Goal: Navigation & Orientation: Go to known website

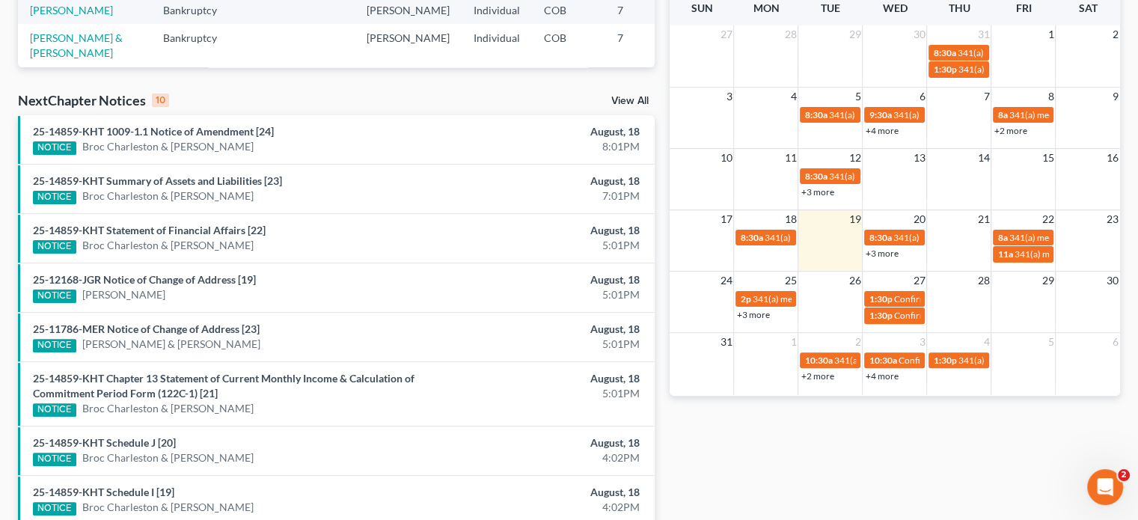
scroll to position [374, 0]
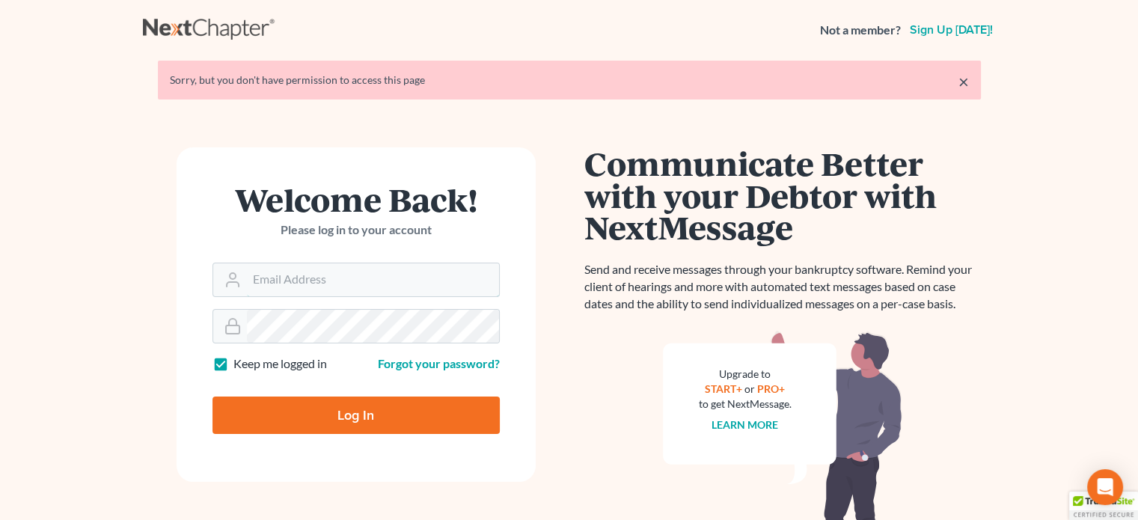
type input "[PERSON_NAME][EMAIL_ADDRESS][DOMAIN_NAME]"
drag, startPoint x: 333, startPoint y: 434, endPoint x: 330, endPoint y: 414, distance: 19.7
click at [333, 432] on form "Welcome Back! Please log in to your account Email Address [PERSON_NAME][EMAIL_A…" at bounding box center [356, 314] width 359 height 334
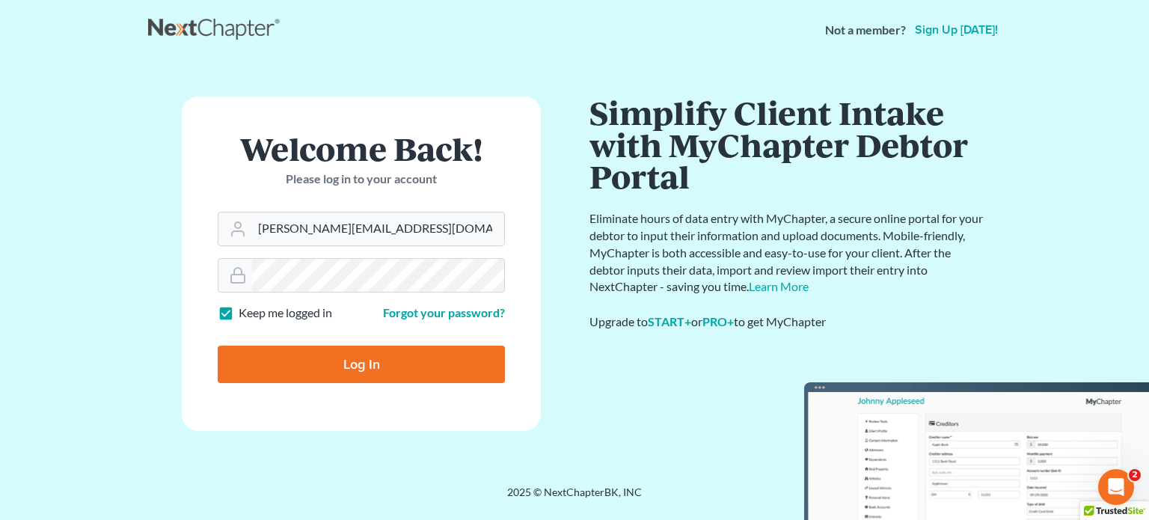
click at [332, 374] on input "Log In" at bounding box center [361, 364] width 287 height 37
type input "Thinking..."
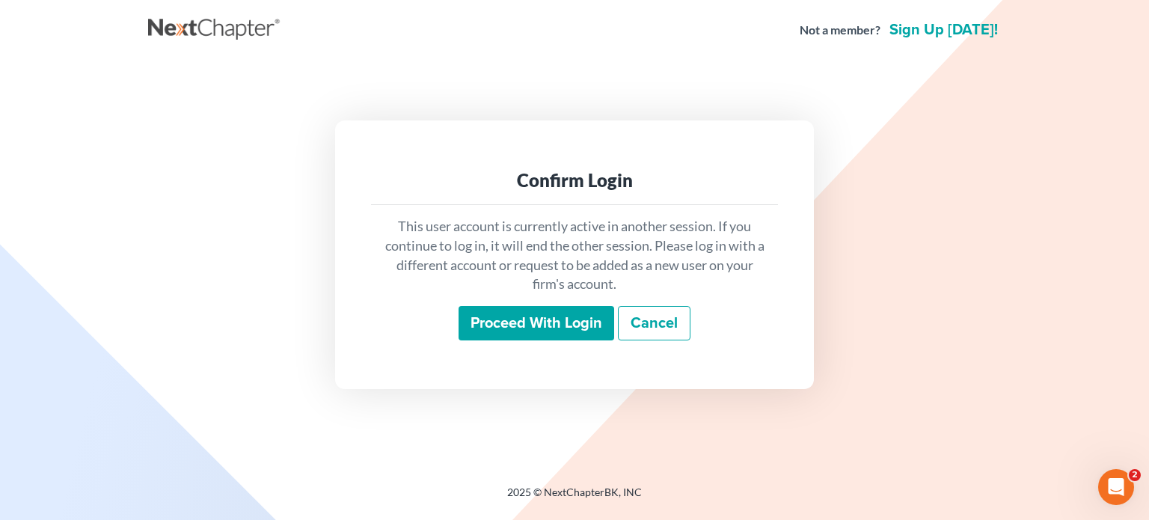
click at [503, 332] on input "Proceed with login" at bounding box center [537, 323] width 156 height 34
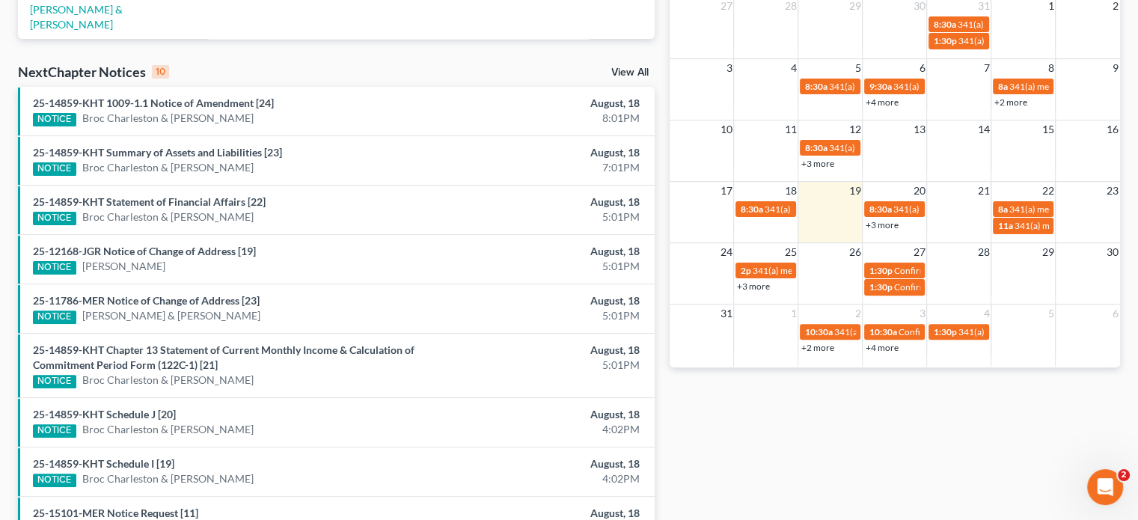
scroll to position [455, 0]
